Goal: Task Accomplishment & Management: Use online tool/utility

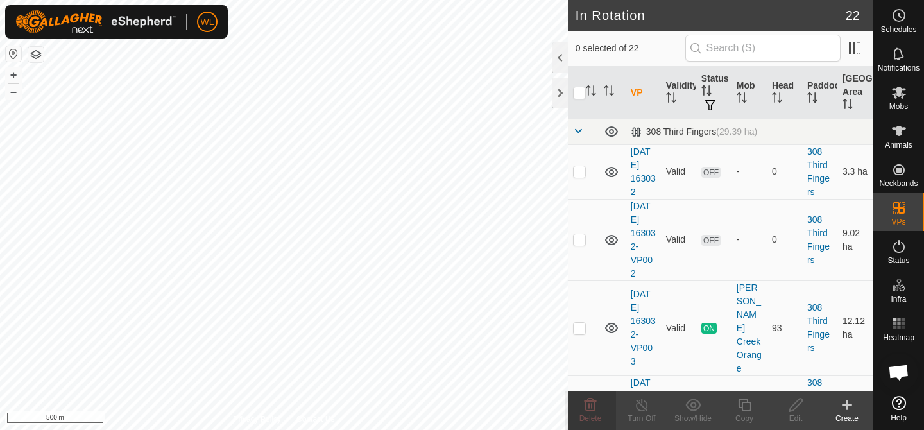
scroll to position [1073, 0]
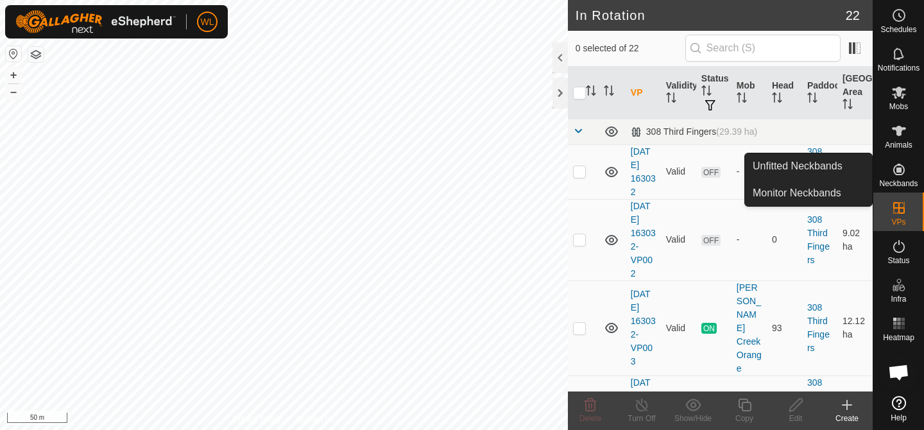
click at [842, 412] on icon at bounding box center [846, 404] width 15 height 15
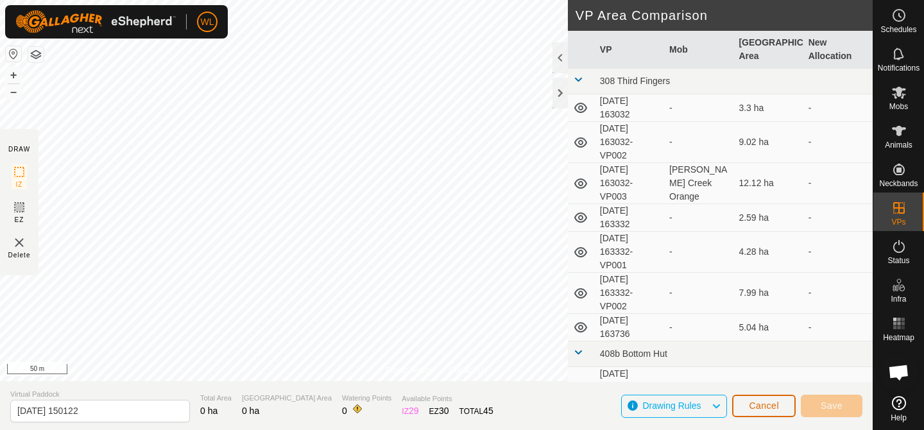
click at [745, 400] on button "Cancel" at bounding box center [764, 406] width 64 height 22
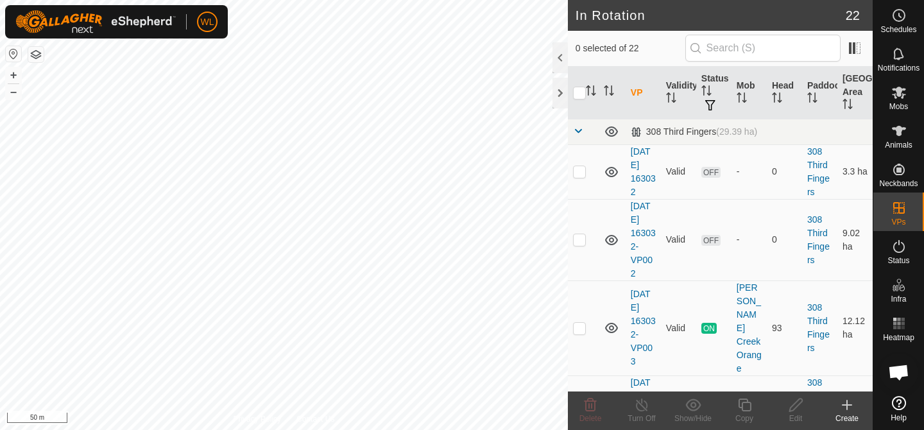
click at [839, 415] on div "Create" at bounding box center [846, 418] width 51 height 12
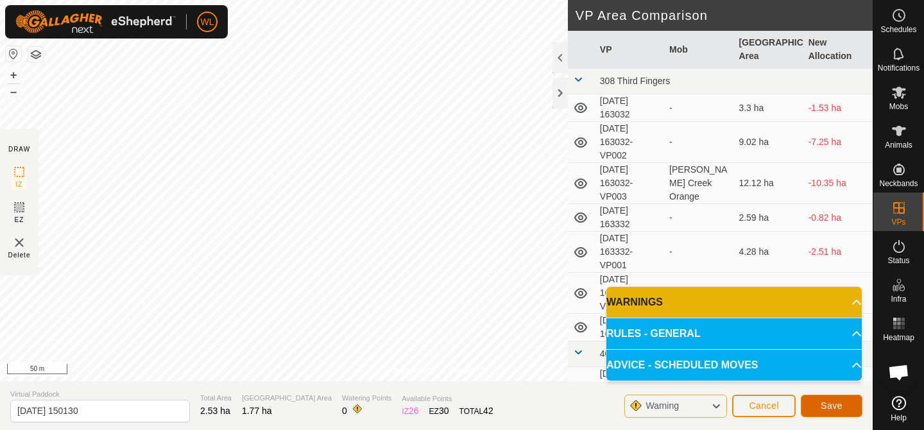
click at [838, 406] on span "Save" at bounding box center [831, 405] width 22 height 10
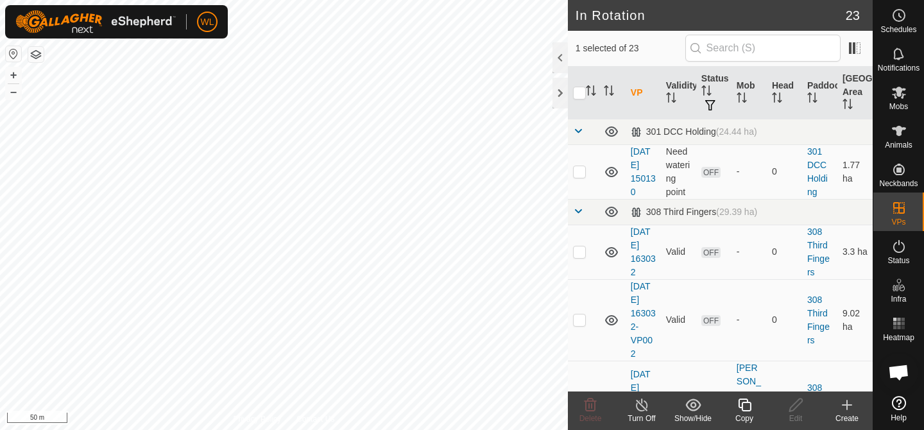
checkbox input "false"
click at [582, 168] on p-checkbox at bounding box center [579, 171] width 13 height 10
checkbox input "true"
click at [740, 405] on icon at bounding box center [744, 404] width 16 height 15
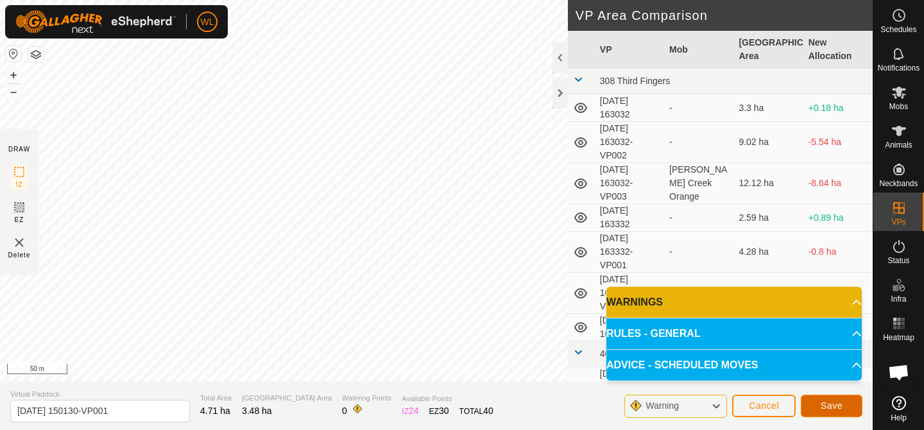
click at [835, 409] on span "Save" at bounding box center [831, 405] width 22 height 10
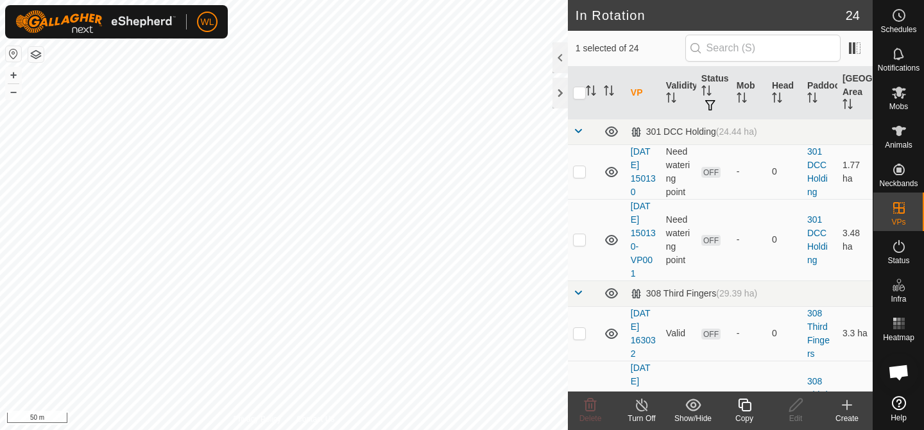
checkbox input "false"
click at [582, 238] on p-checkbox at bounding box center [579, 239] width 13 height 10
checkbox input "true"
click at [742, 402] on icon at bounding box center [744, 404] width 16 height 15
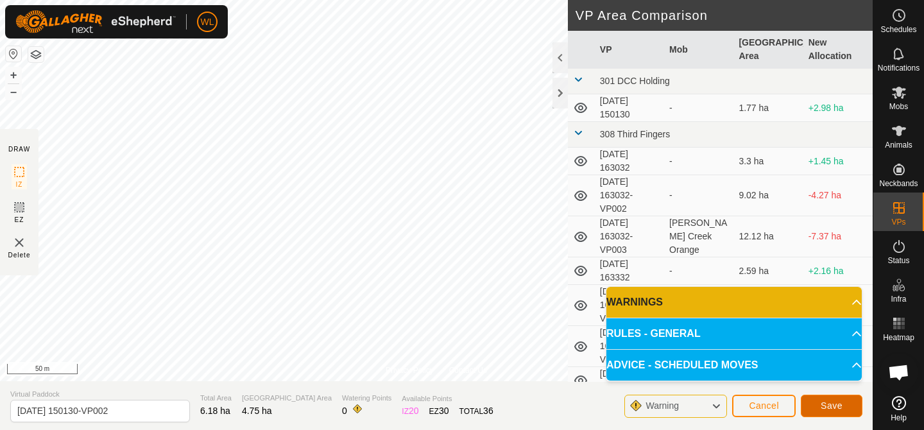
click at [822, 410] on span "Save" at bounding box center [831, 405] width 22 height 10
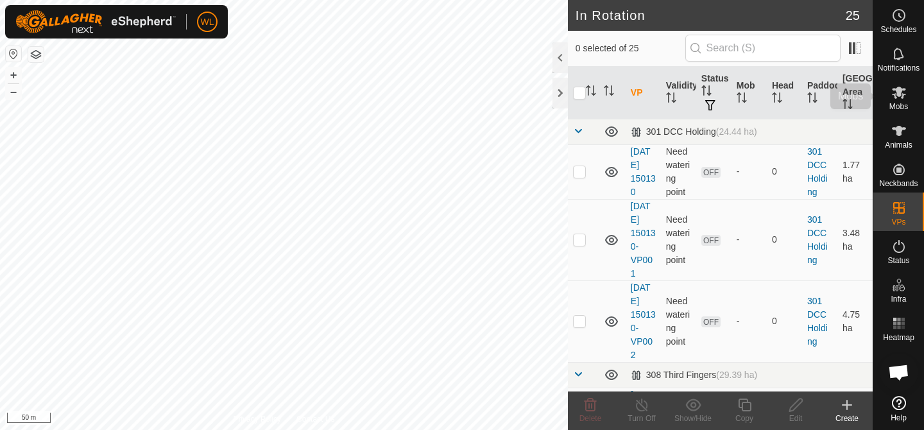
click at [906, 111] on div "Mobs" at bounding box center [898, 96] width 51 height 38
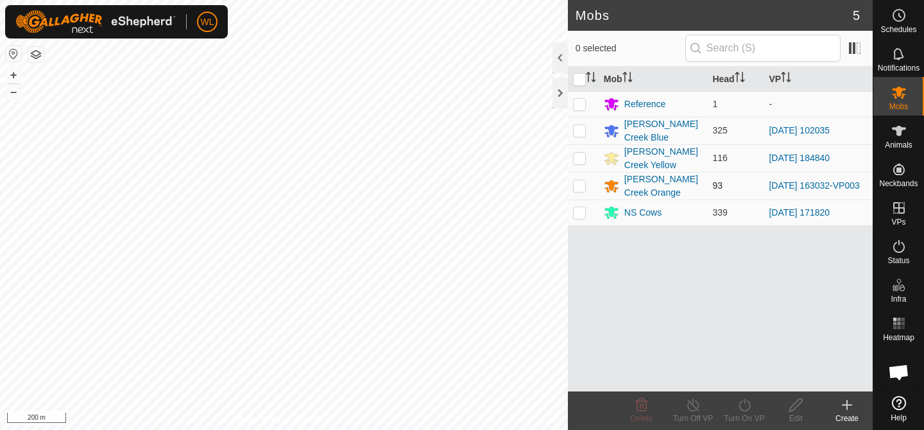
click at [582, 183] on p-checkbox at bounding box center [579, 185] width 13 height 10
checkbox input "true"
click at [742, 407] on icon at bounding box center [744, 404] width 16 height 15
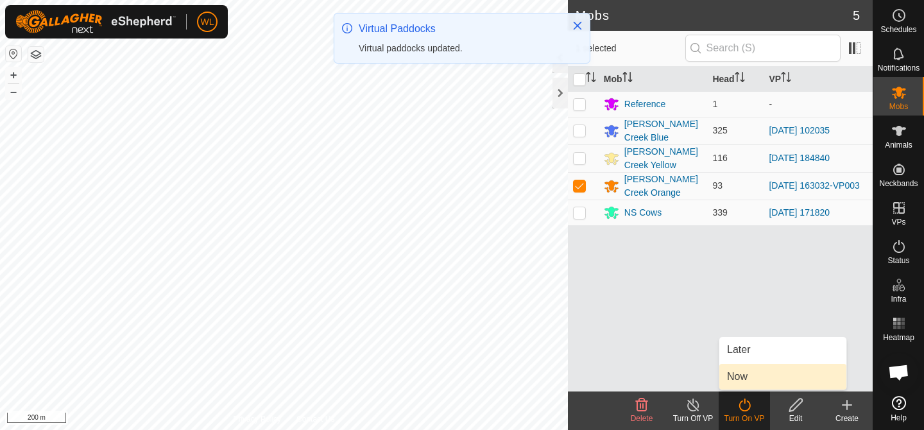
click at [740, 373] on link "Now" at bounding box center [782, 377] width 127 height 26
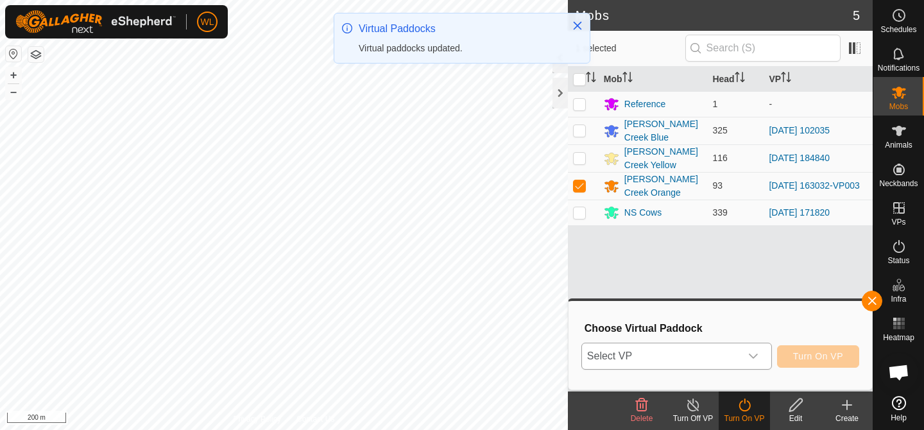
click at [690, 356] on span "Select VP" at bounding box center [661, 356] width 158 height 26
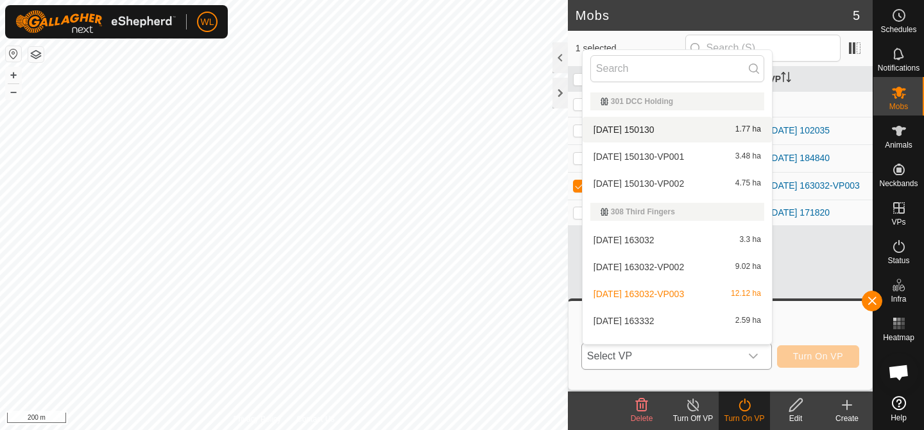
click at [656, 130] on li "[DATE] 150130 1.77 ha" at bounding box center [676, 130] width 189 height 26
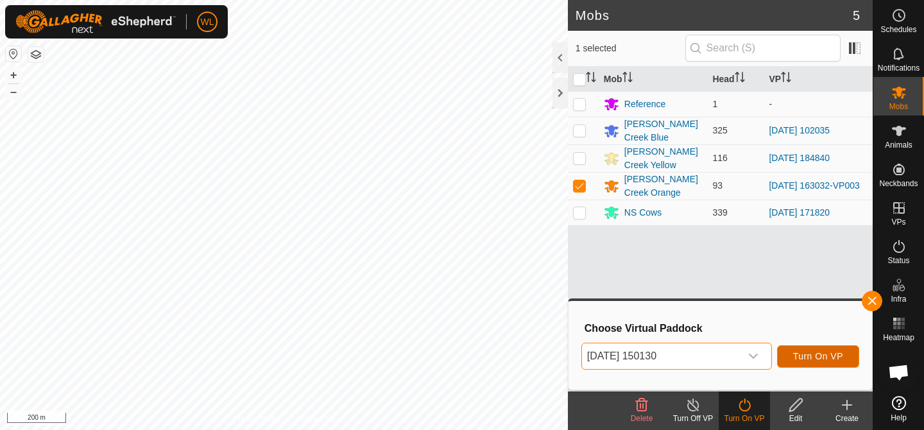
click at [826, 358] on span "Turn On VP" at bounding box center [818, 356] width 50 height 10
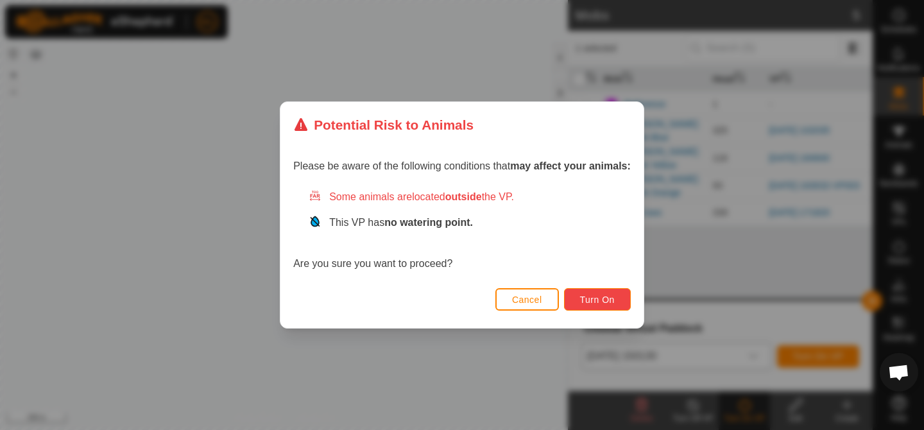
click at [603, 295] on span "Turn On" at bounding box center [597, 299] width 35 height 10
